Goal: Information Seeking & Learning: Learn about a topic

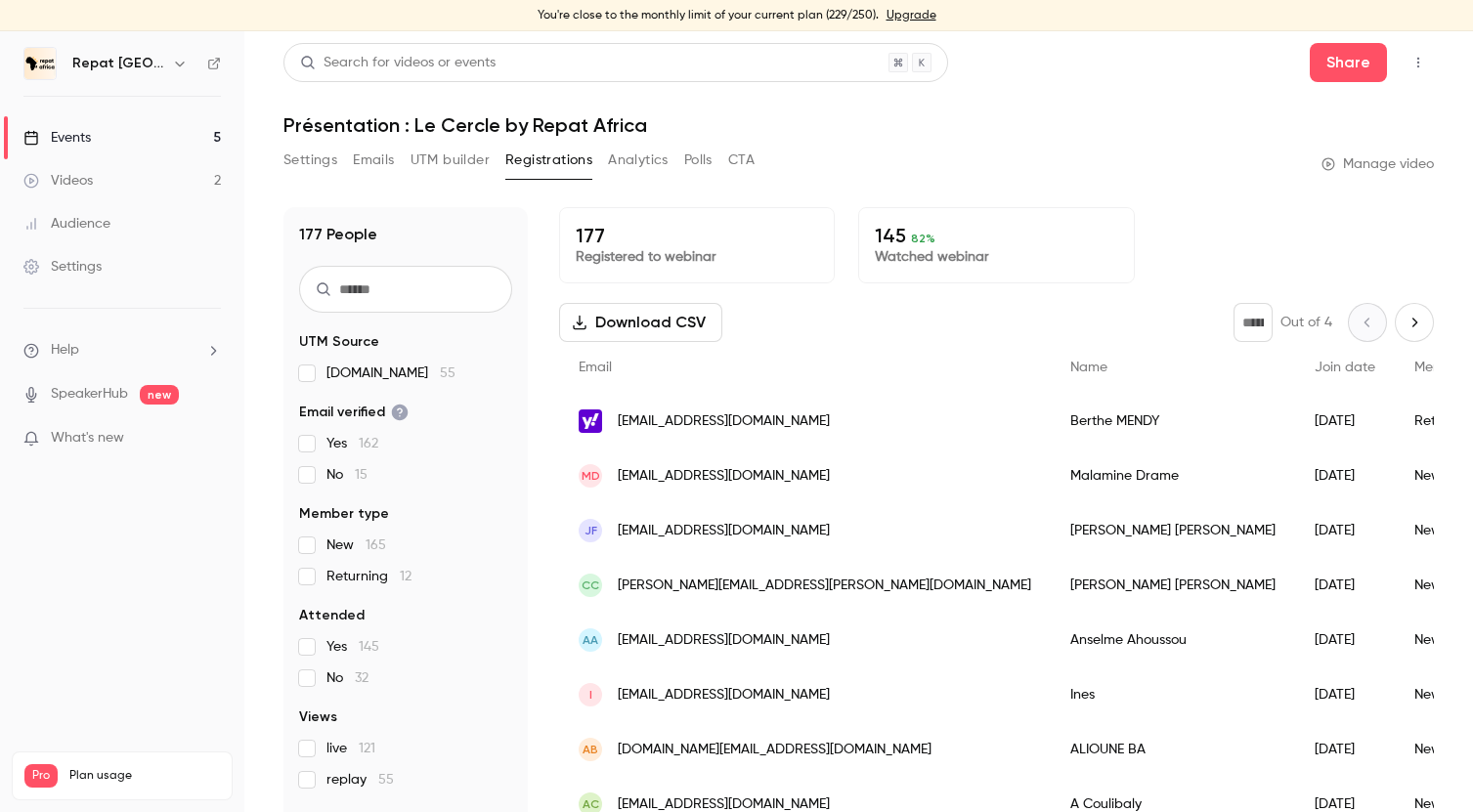
click at [148, 176] on link "Videos 2" at bounding box center [122, 180] width 244 height 43
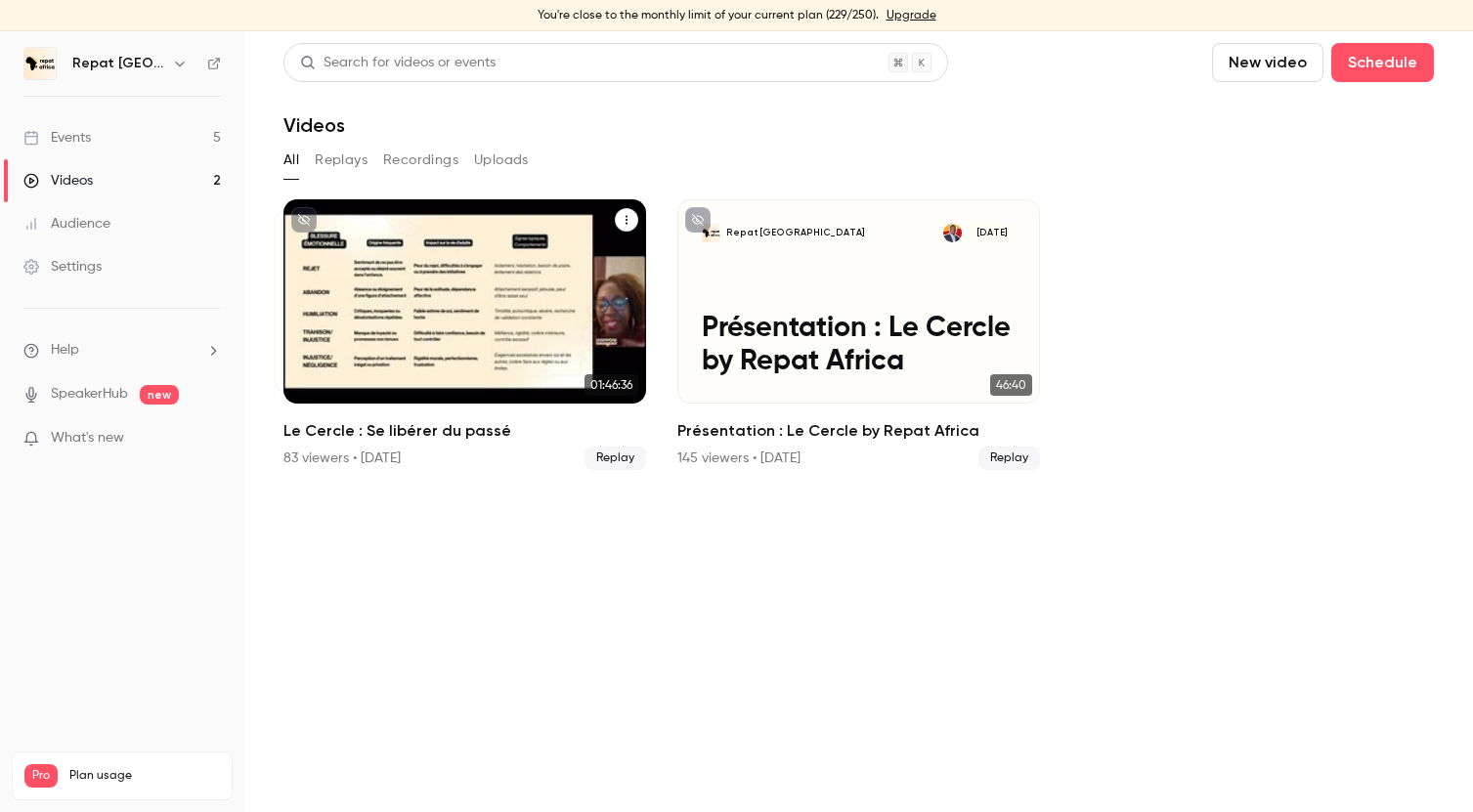
click at [465, 378] on div "Repat [GEOGRAPHIC_DATA] [DATE] Le Cercle : Se libérer du passé" at bounding box center [465, 302] width 363 height 205
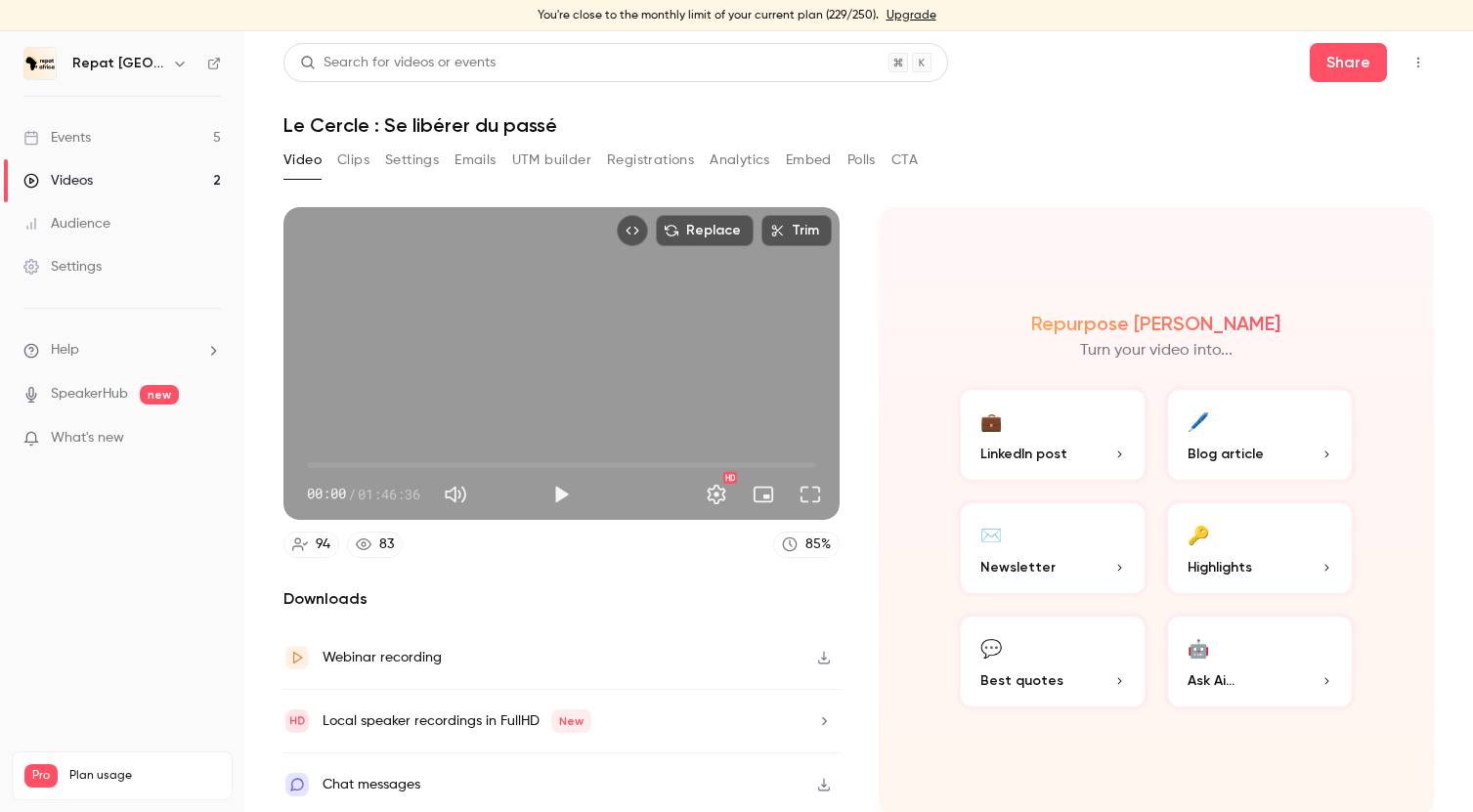
scroll to position [4, 0]
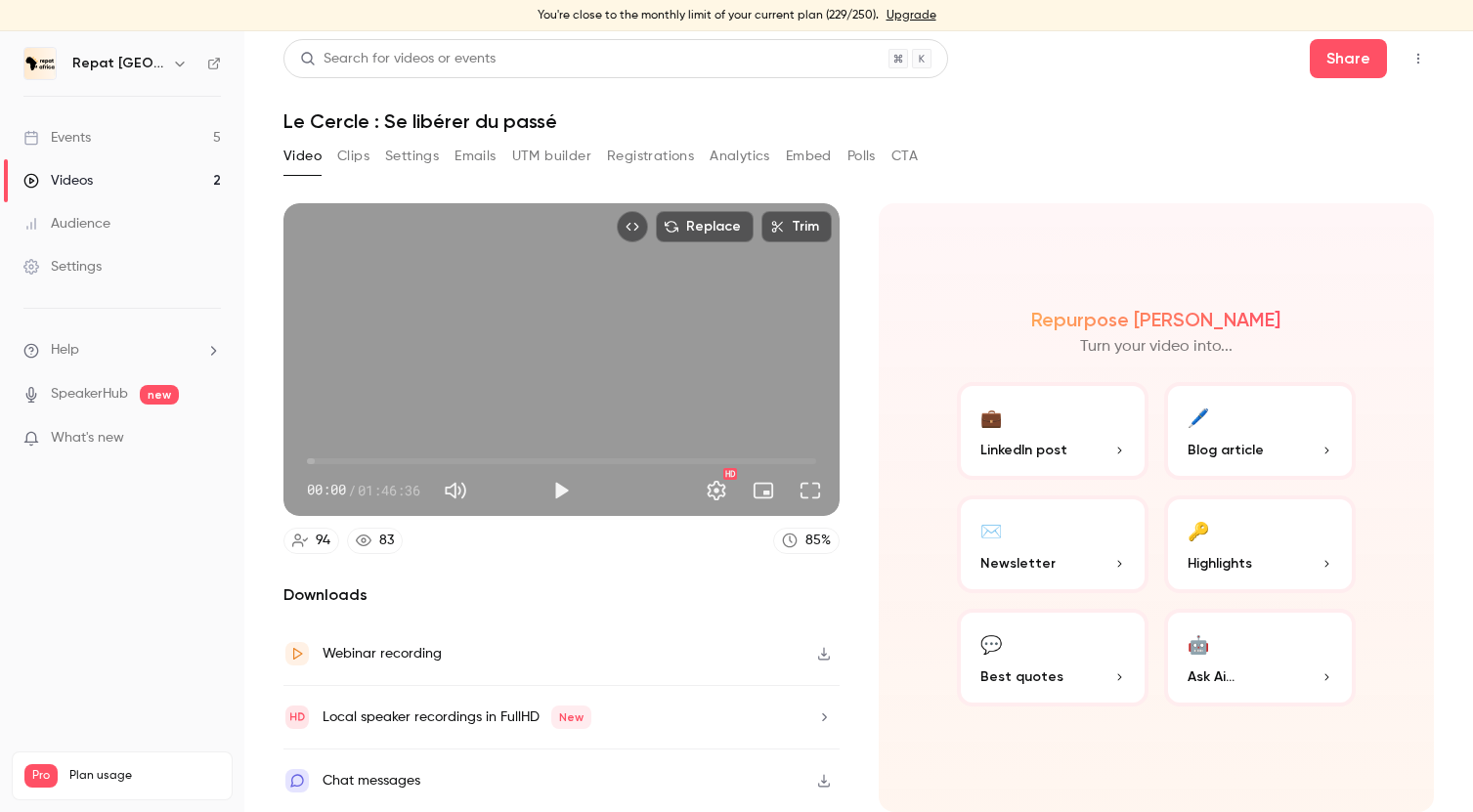
click at [1255, 427] on button "🖊️ Blog article" at bounding box center [1260, 430] width 192 height 98
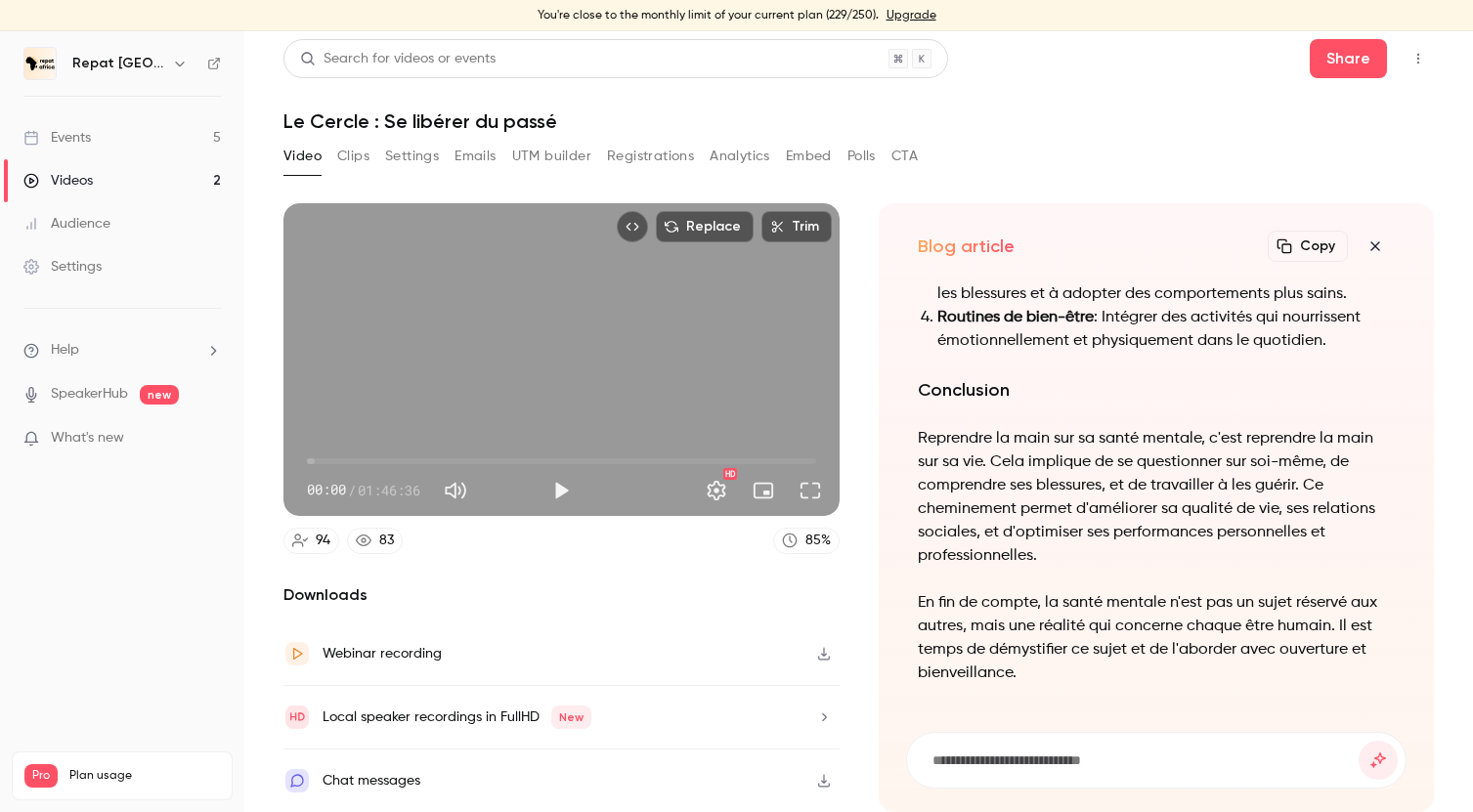
click at [1308, 234] on button "Copy" at bounding box center [1308, 246] width 80 height 32
click at [468, 716] on div "Local speaker recordings in FullHD New" at bounding box center [457, 717] width 269 height 24
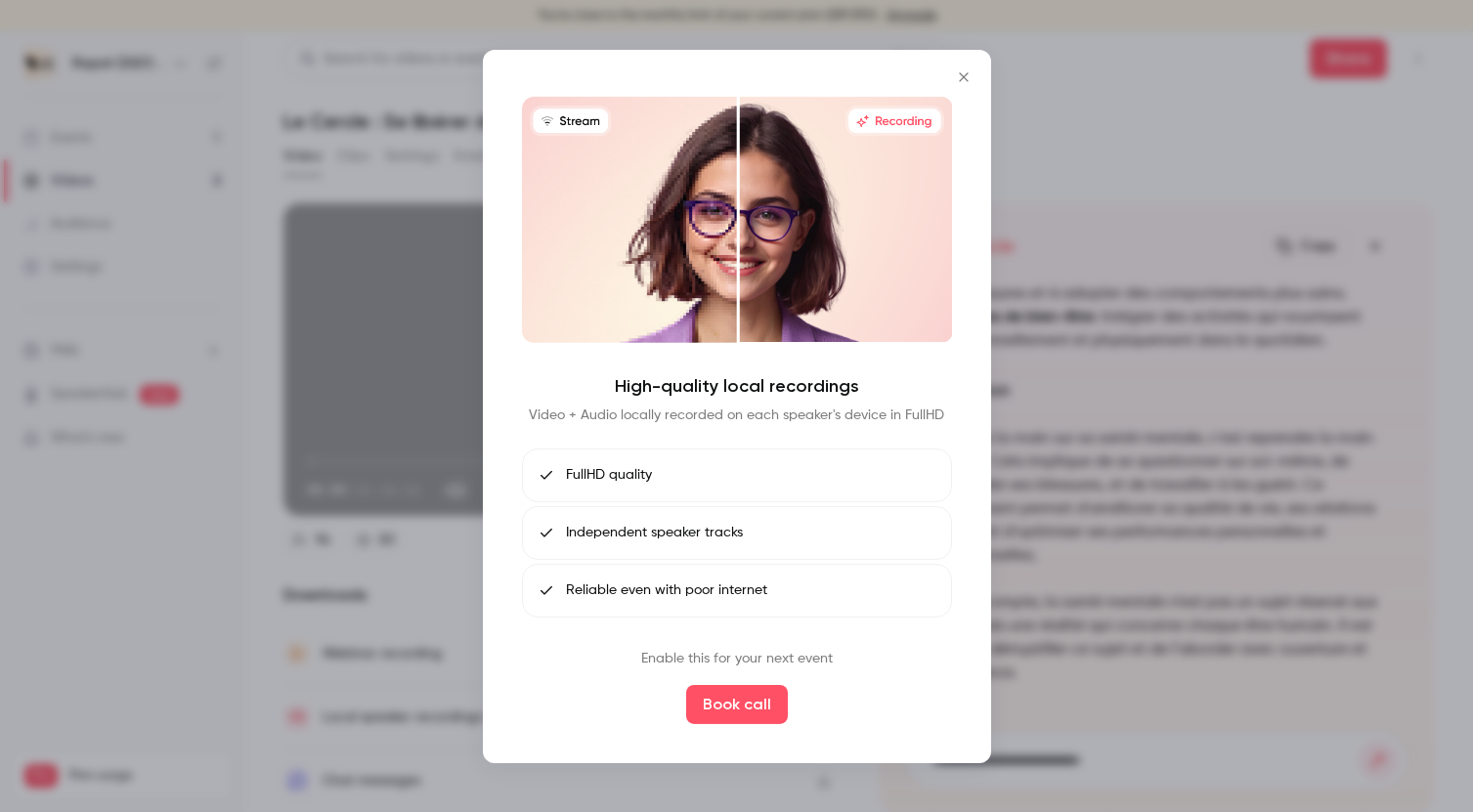
click at [431, 579] on div at bounding box center [736, 406] width 1473 height 812
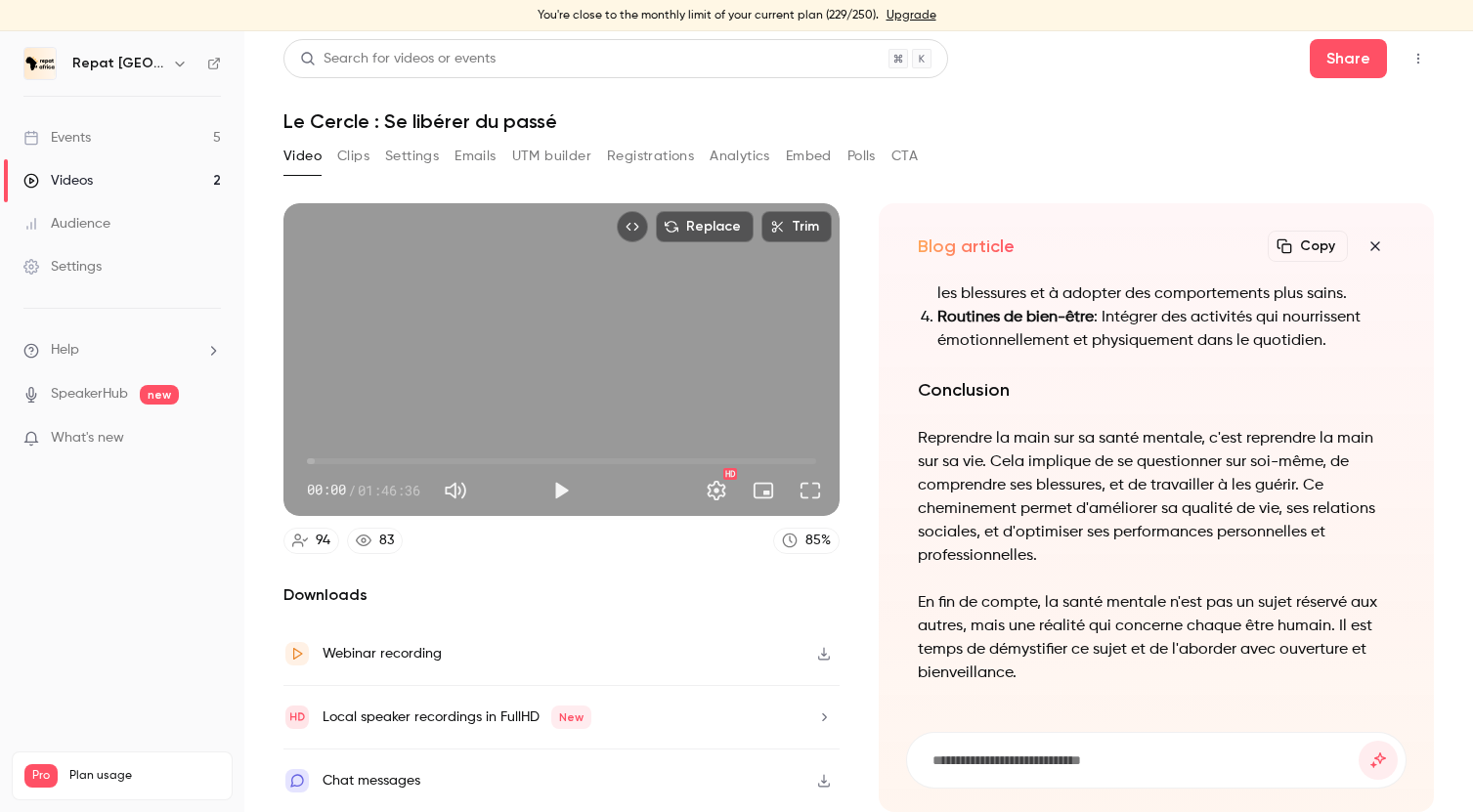
click at [408, 775] on div "Chat messages" at bounding box center [371, 781] width 98 height 24
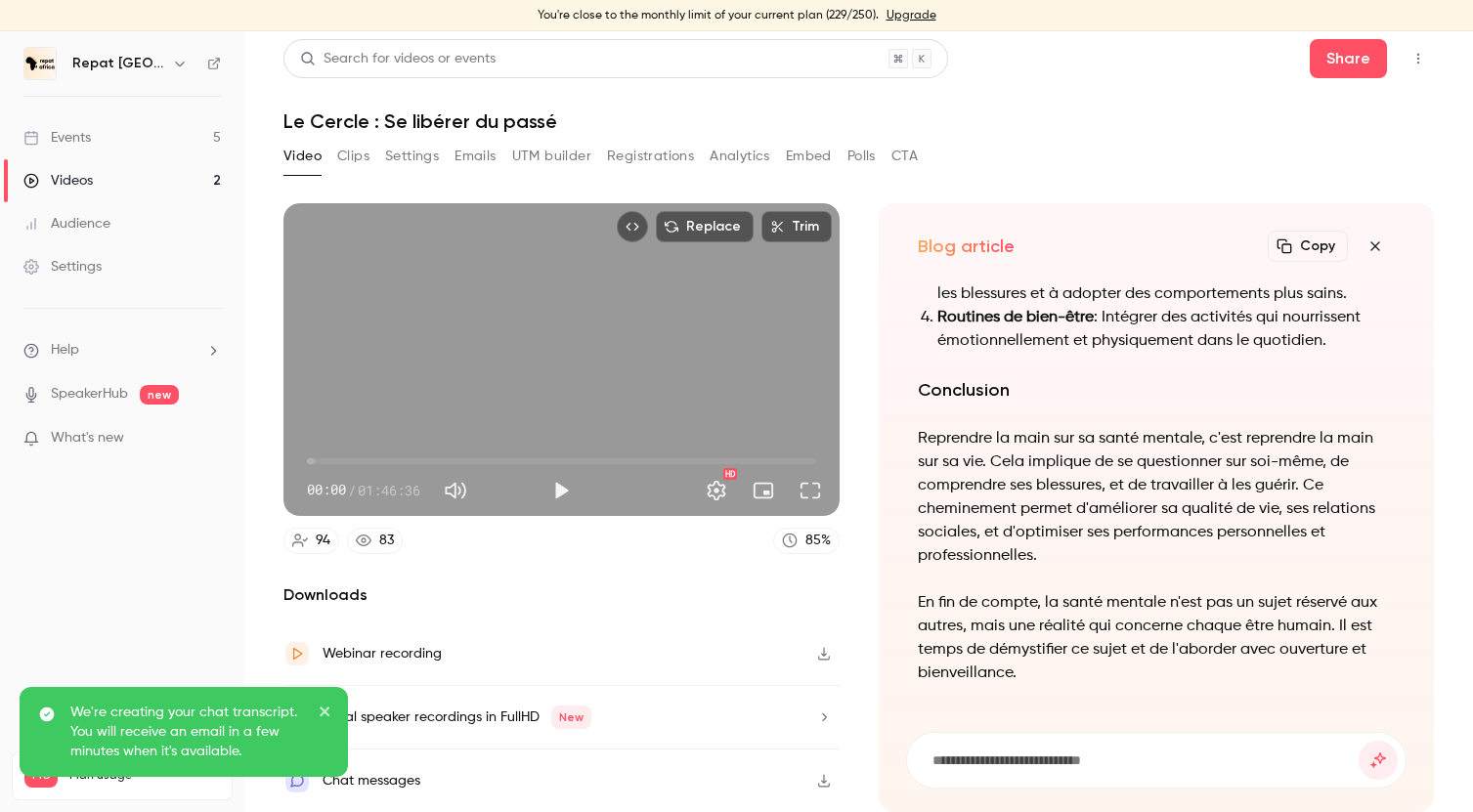
scroll to position [0, 0]
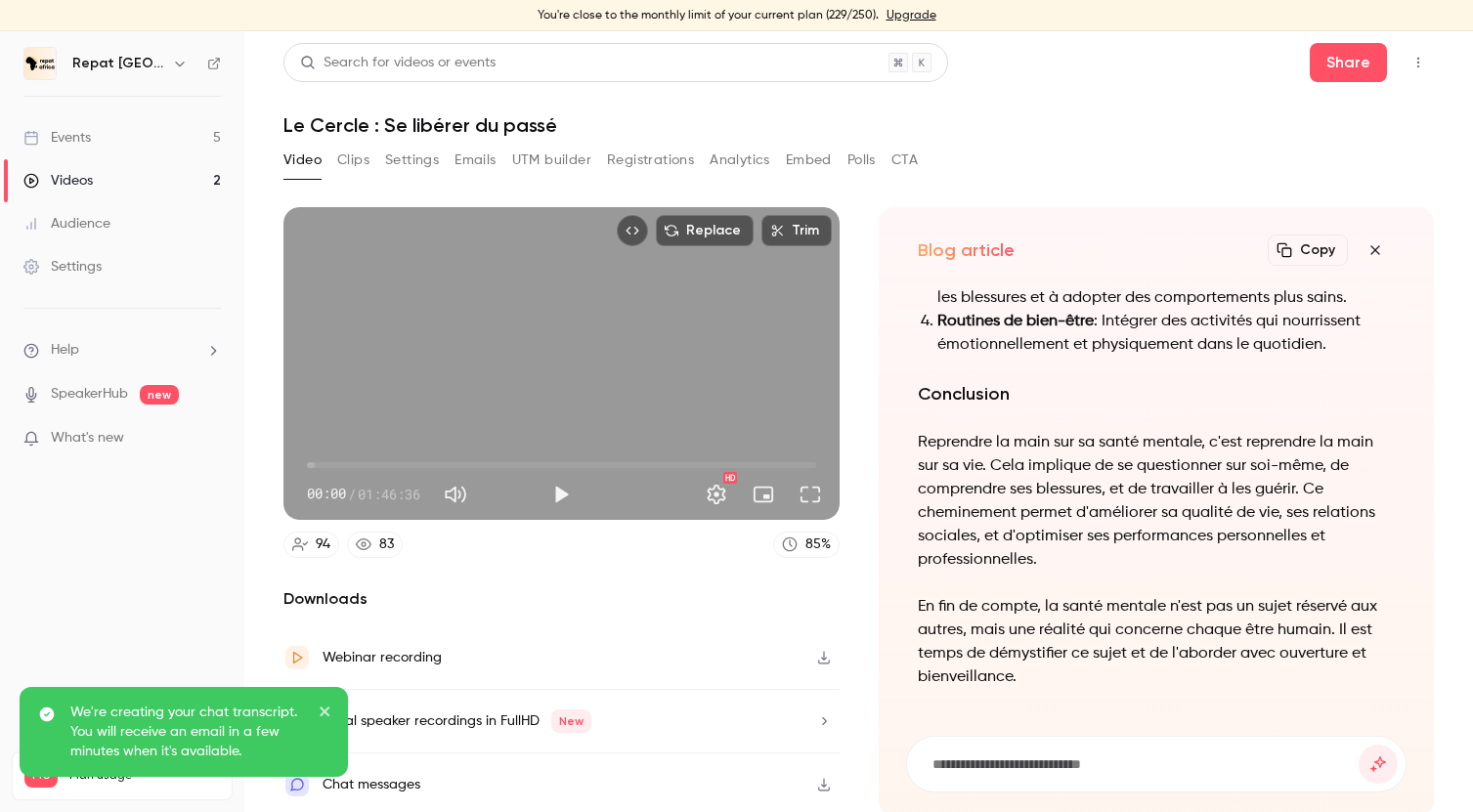
click at [1416, 56] on icon "Top Bar Actions" at bounding box center [1419, 62] width 16 height 14
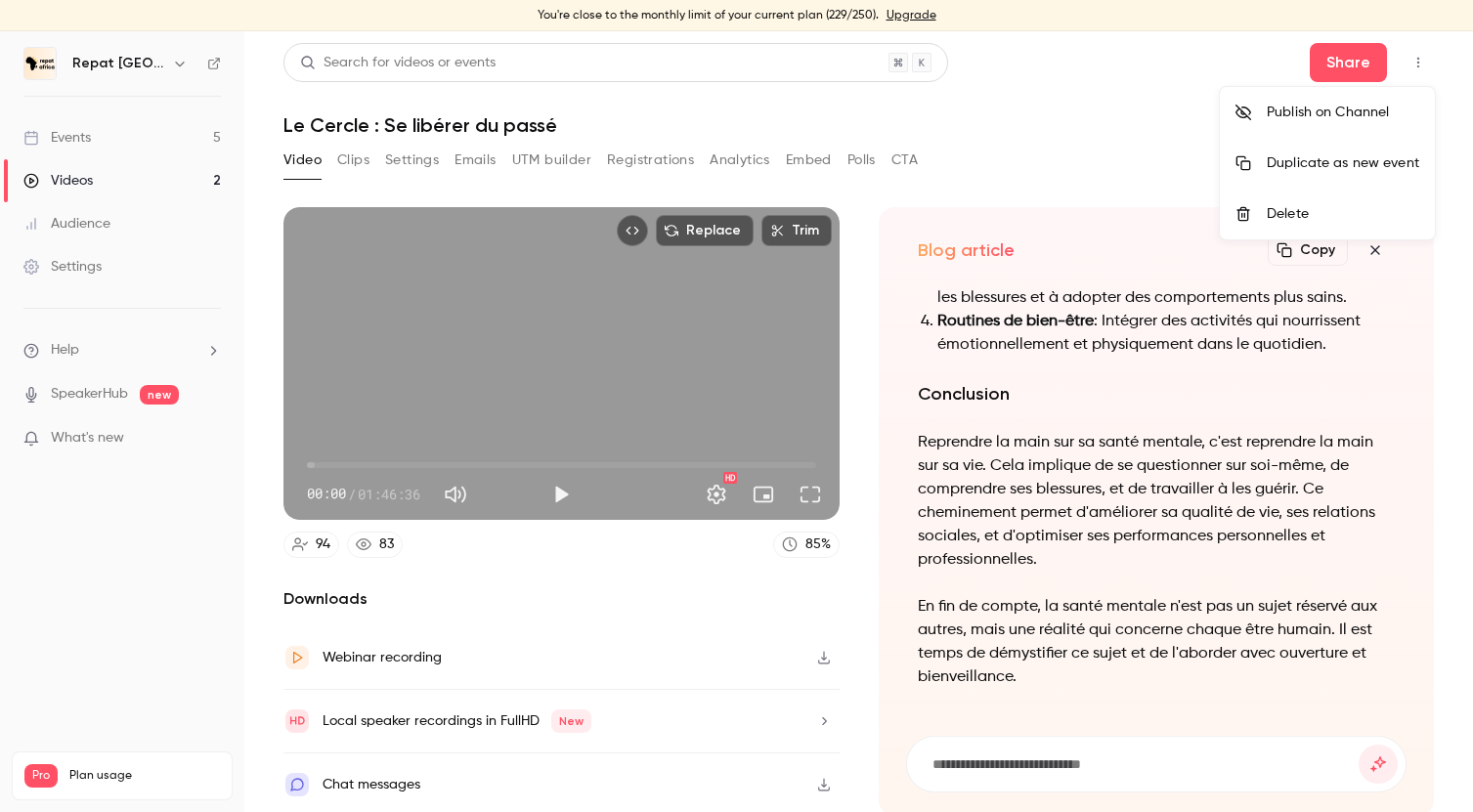
click at [1416, 56] on div at bounding box center [736, 406] width 1473 height 812
click at [1412, 61] on icon "Top Bar Actions" at bounding box center [1419, 62] width 16 height 14
click at [115, 142] on div at bounding box center [736, 406] width 1473 height 812
click at [91, 135] on div "Events" at bounding box center [57, 137] width 67 height 20
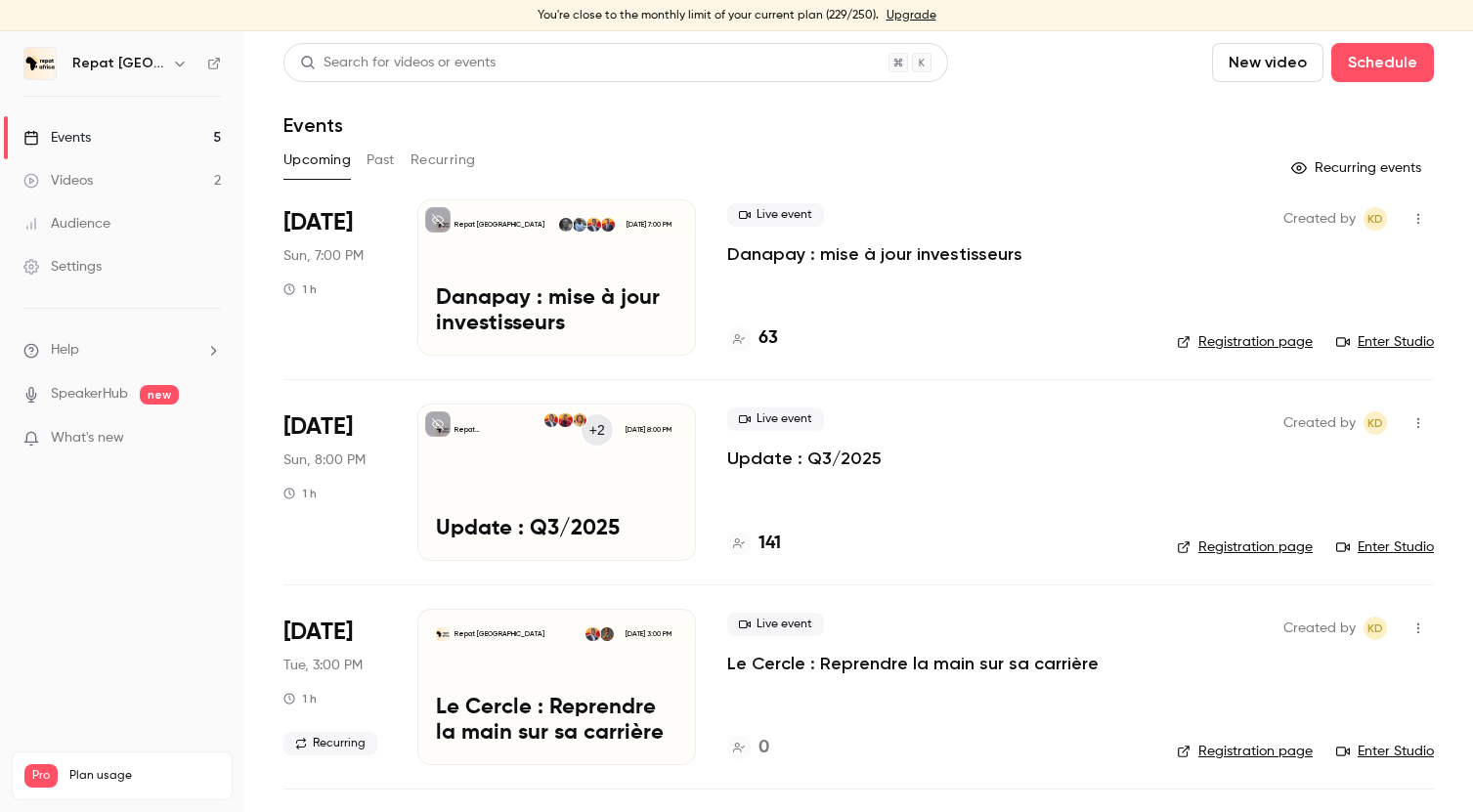
click at [78, 177] on div "Videos" at bounding box center [58, 181] width 69 height 20
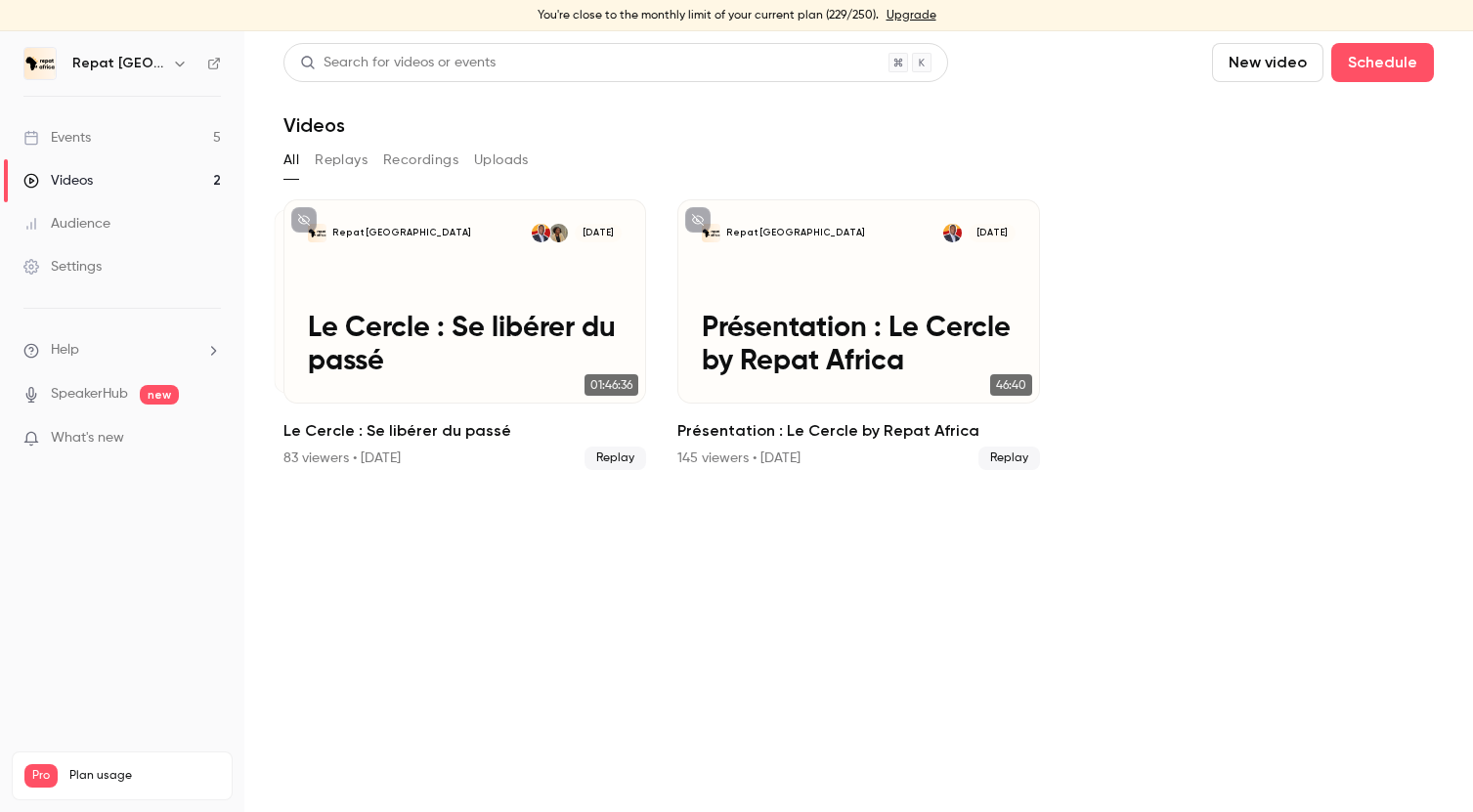
click at [114, 147] on link "Events 5" at bounding box center [122, 137] width 244 height 43
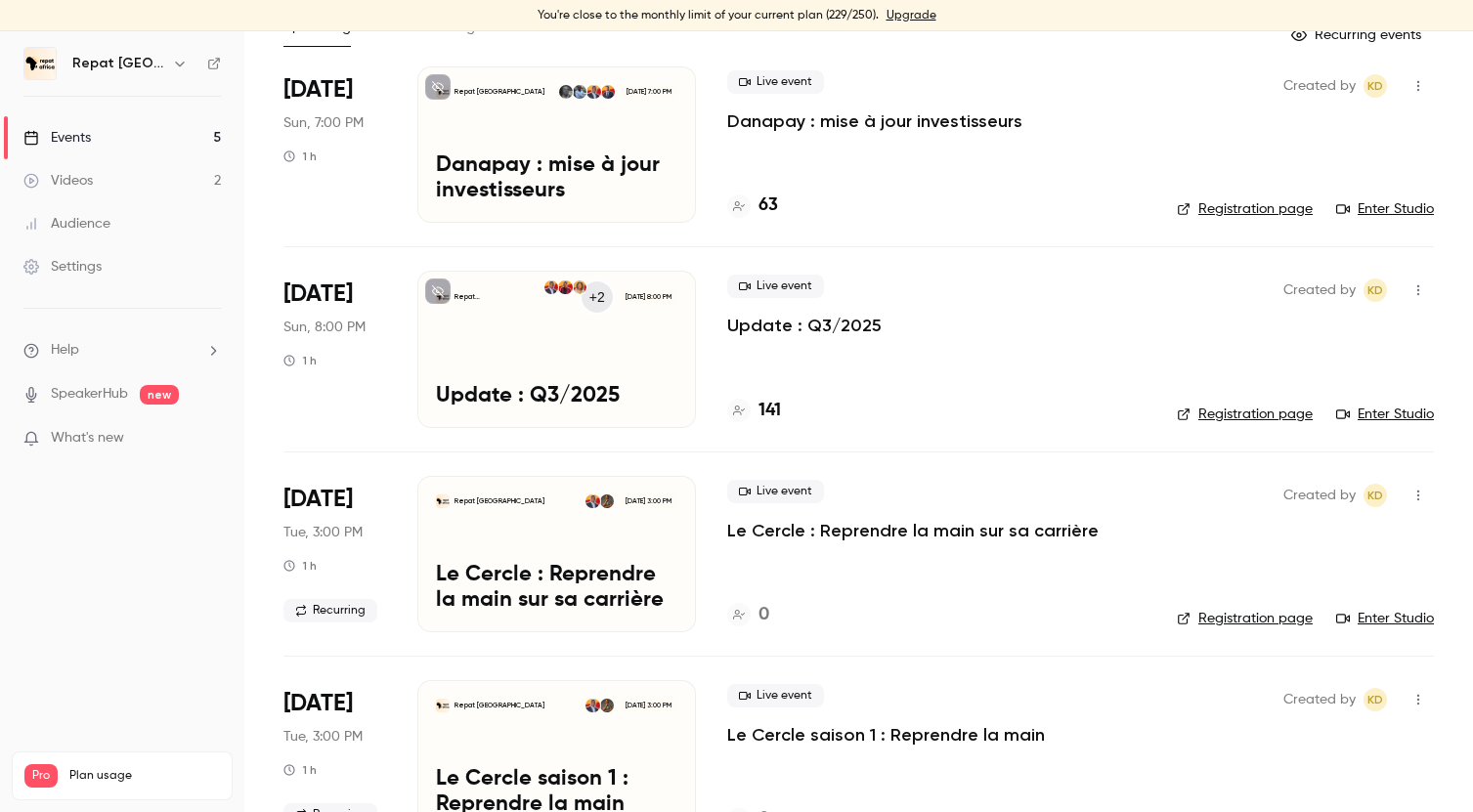
scroll to position [223, 0]
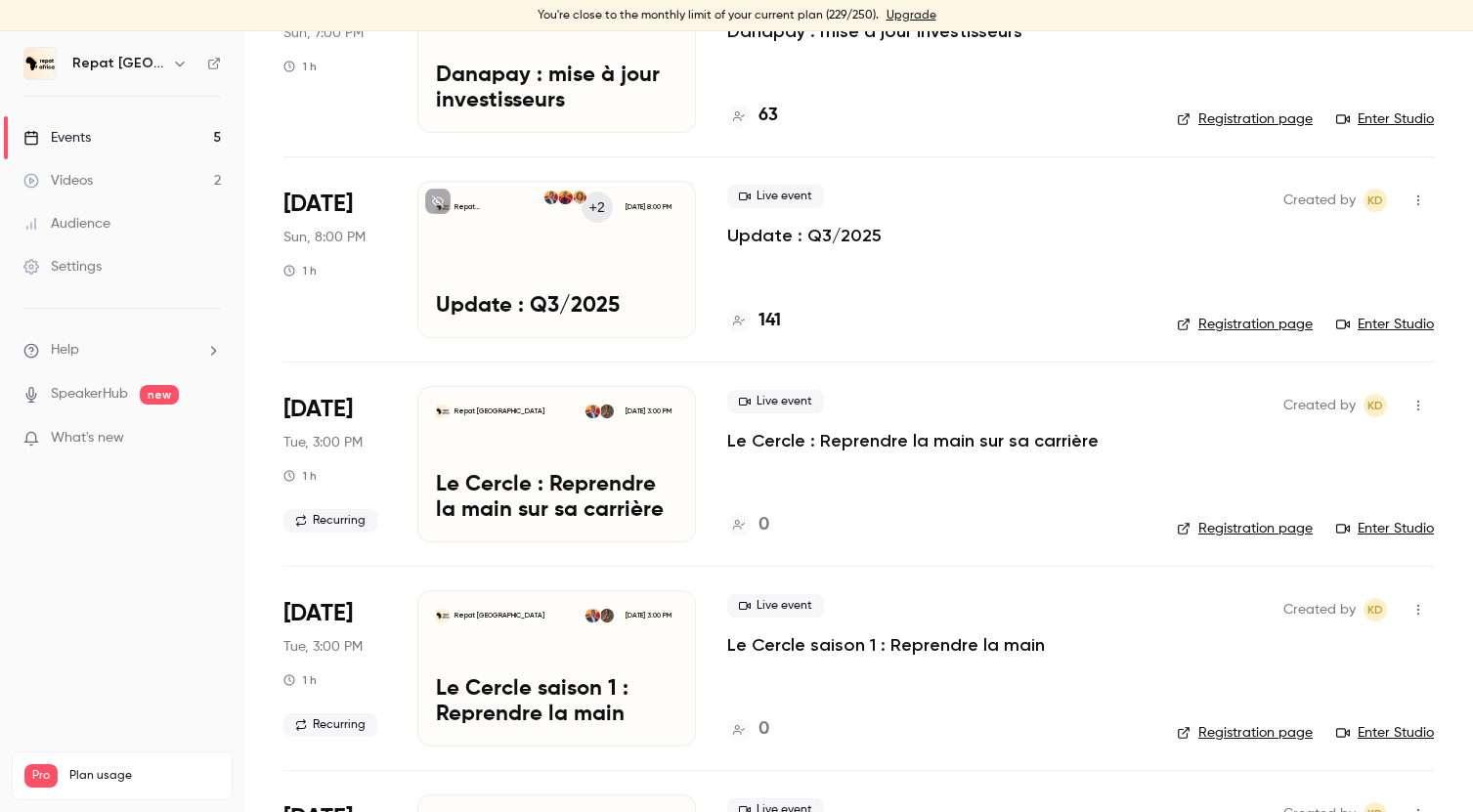
click at [776, 323] on h4 "141" at bounding box center [770, 320] width 23 height 27
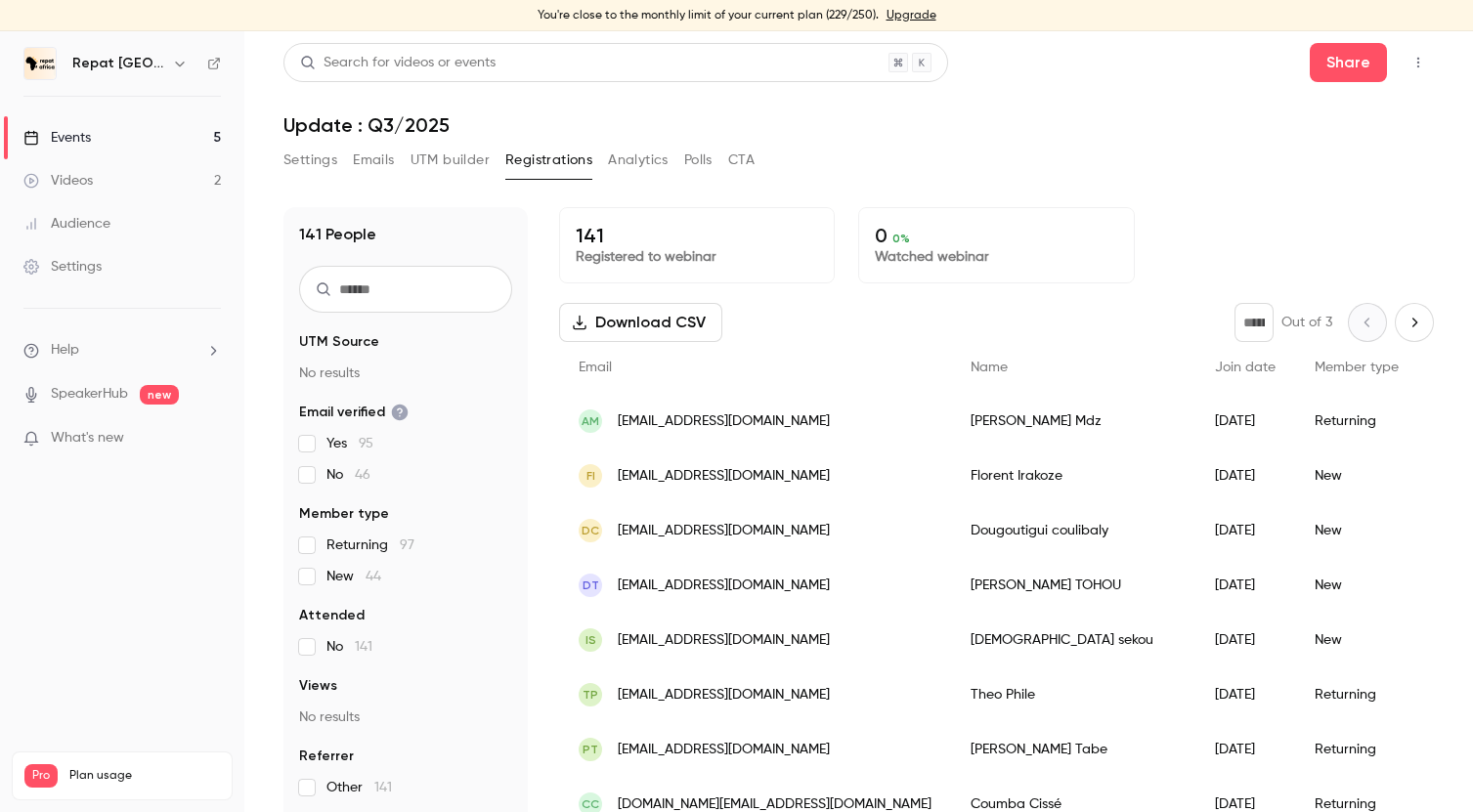
scroll to position [8, 0]
